Goal: Check status: Check status

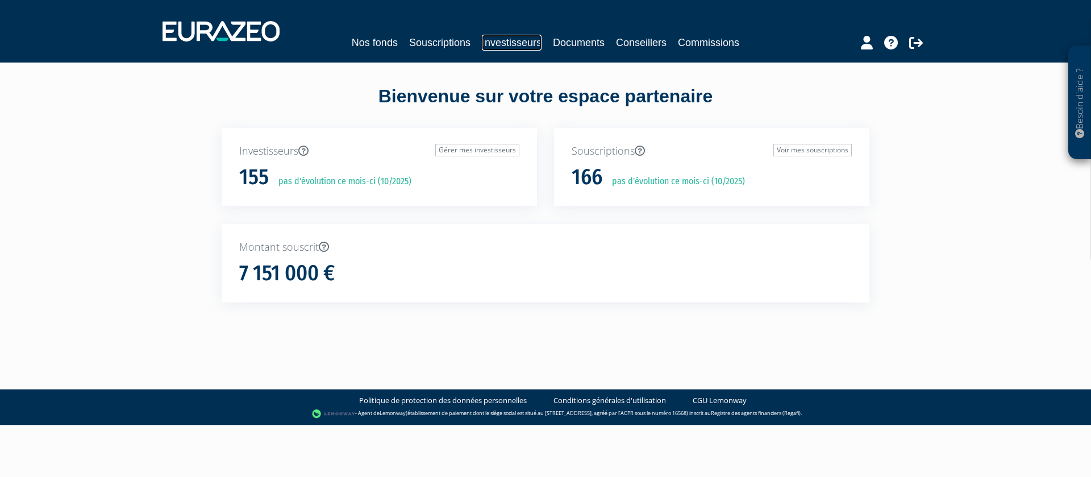
click at [506, 38] on link "Investisseurs" at bounding box center [512, 43] width 60 height 16
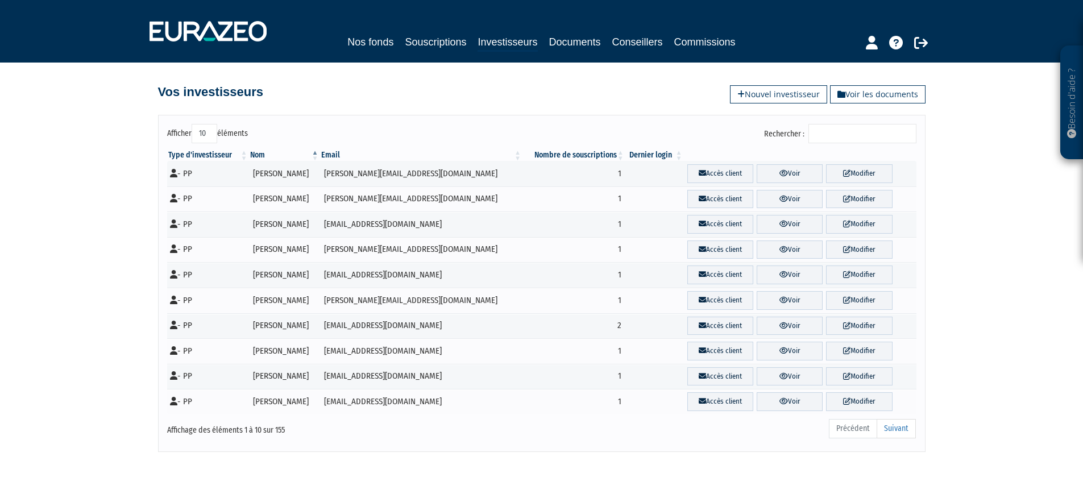
click at [849, 138] on input "Rechercher :" at bounding box center [862, 133] width 108 height 19
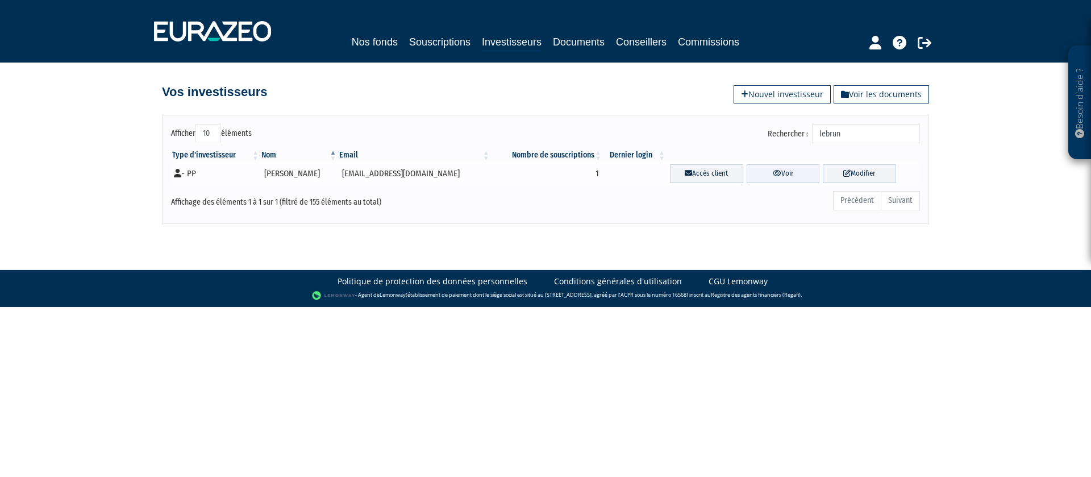
type input "lebrun"
click at [780, 176] on link "Voir" at bounding box center [783, 173] width 73 height 19
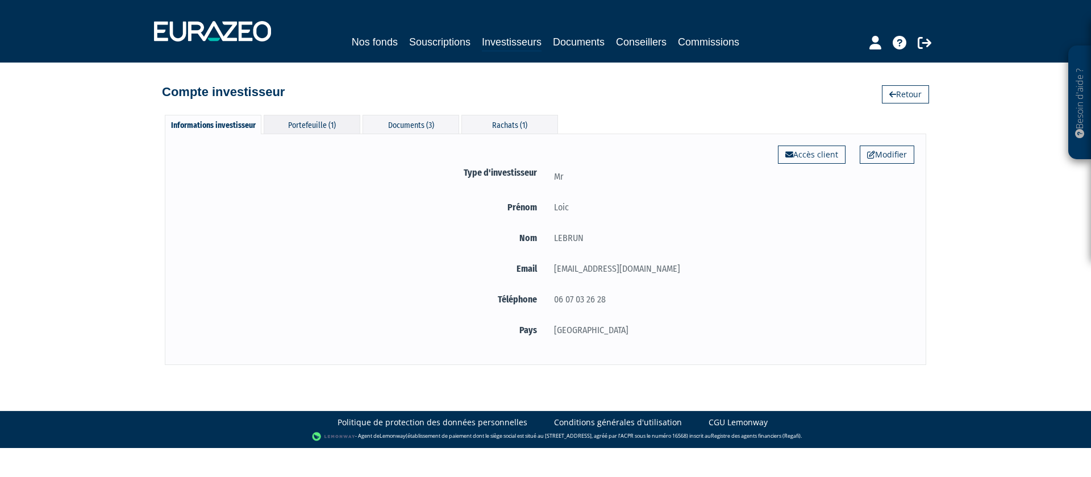
click at [295, 124] on div "Portefeuille (1)" at bounding box center [312, 124] width 97 height 19
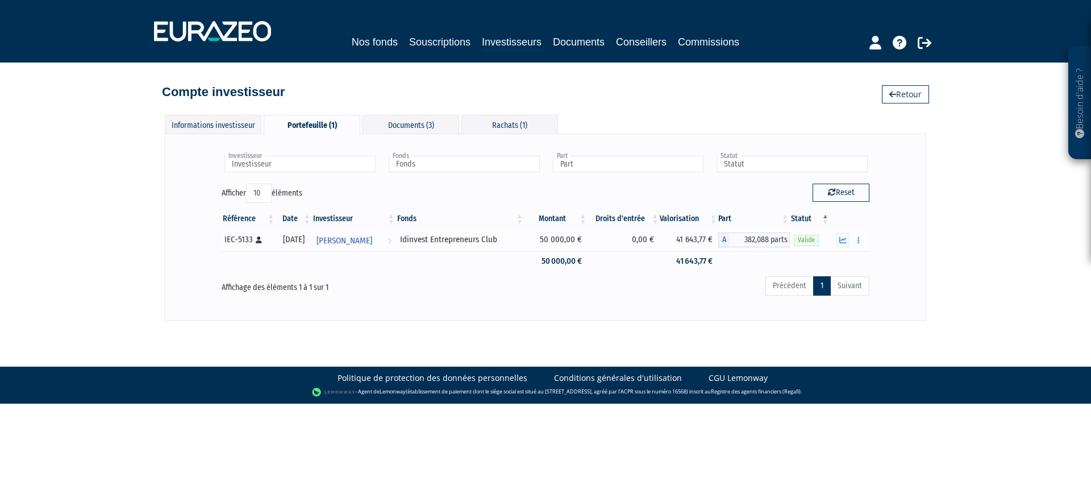
click at [825, 243] on div "Valide" at bounding box center [810, 240] width 32 height 12
click at [861, 239] on button "button" at bounding box center [859, 240] width 14 height 14
click at [830, 277] on link "Rachat libre" at bounding box center [815, 281] width 94 height 19
click at [859, 238] on icon "button" at bounding box center [858, 239] width 2 height 7
click at [828, 301] on link "Historique de rachat(s)" at bounding box center [815, 303] width 94 height 19
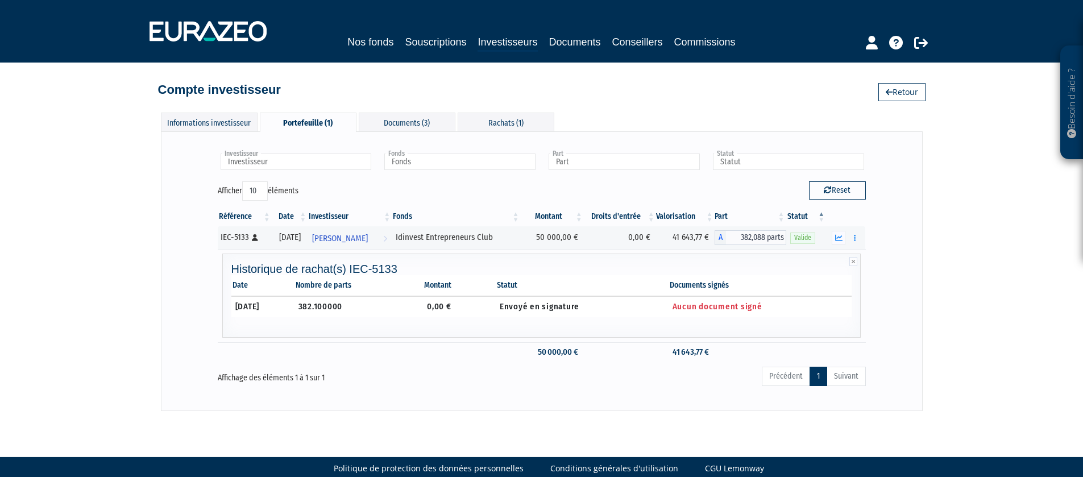
scroll to position [5, 0]
